Goal: Information Seeking & Learning: Learn about a topic

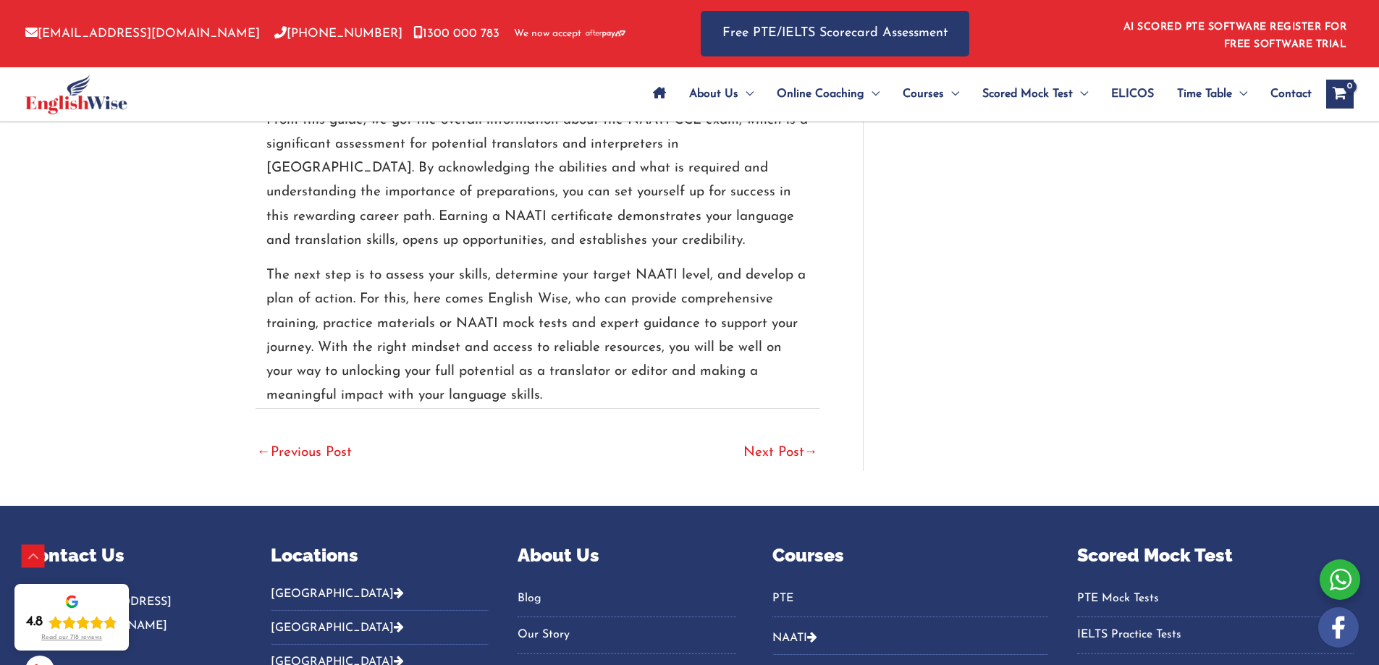
scroll to position [4344, 0]
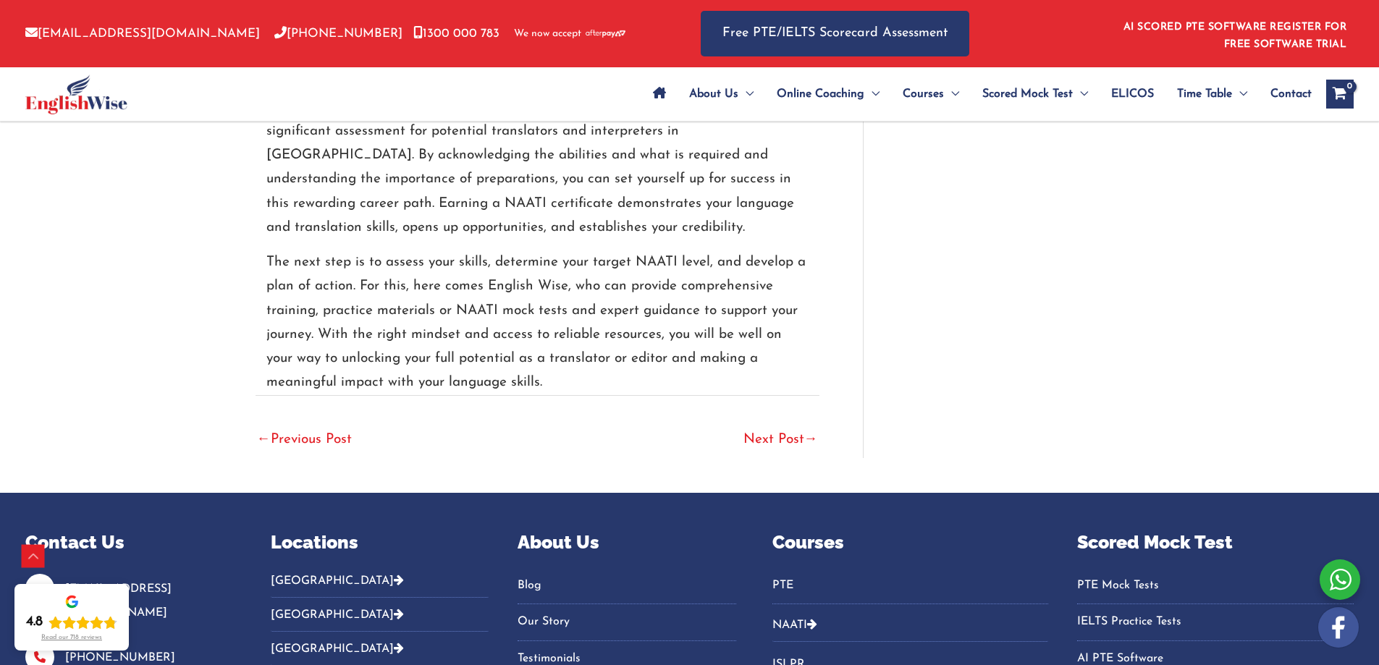
click at [757, 425] on link "Next Post →" at bounding box center [780, 441] width 75 height 32
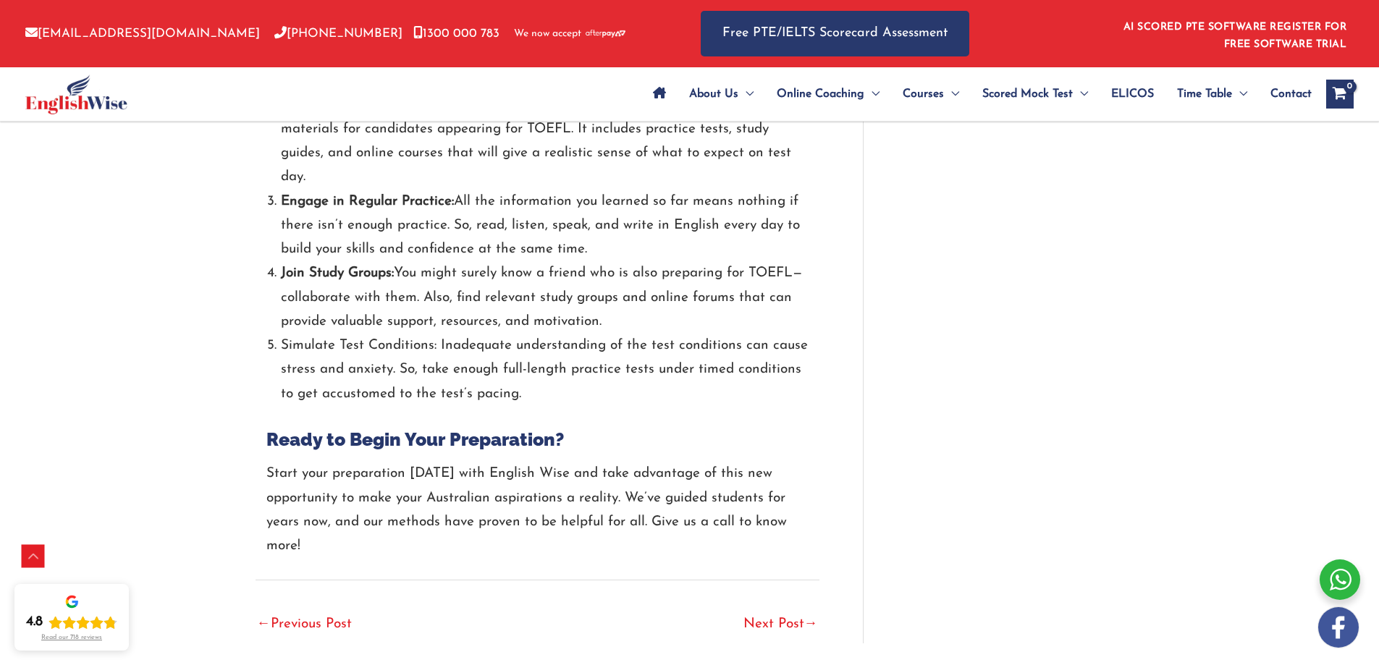
scroll to position [2461, 0]
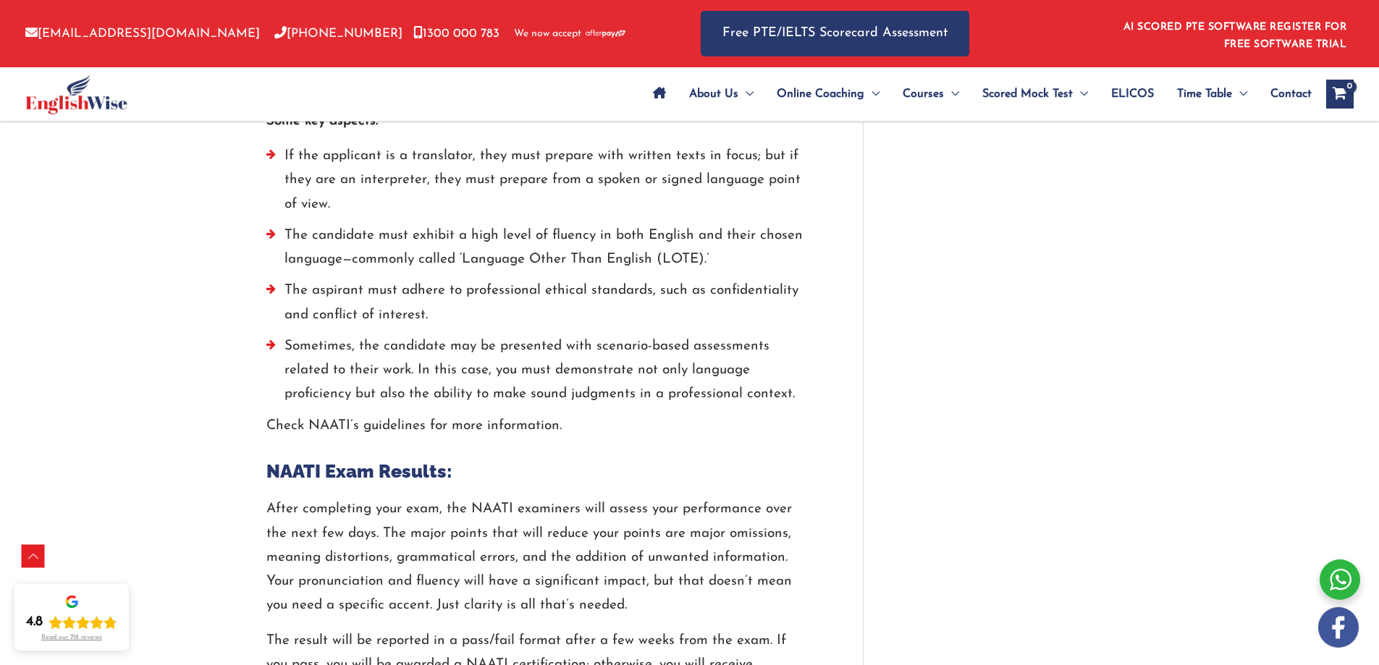
scroll to position [1925, 0]
